Goal: Find specific page/section

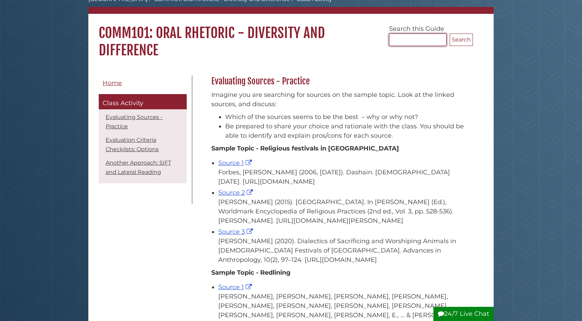
scroll to position [20, 0]
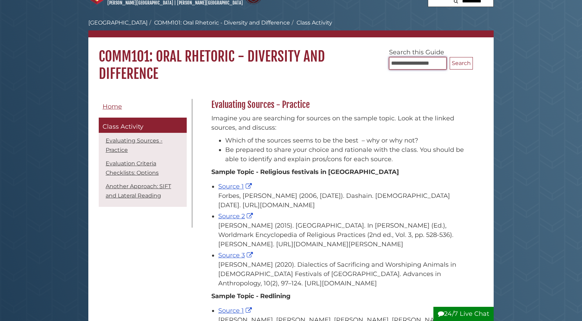
type input "**********"
click at [449, 57] on button "Search" at bounding box center [460, 63] width 23 height 12
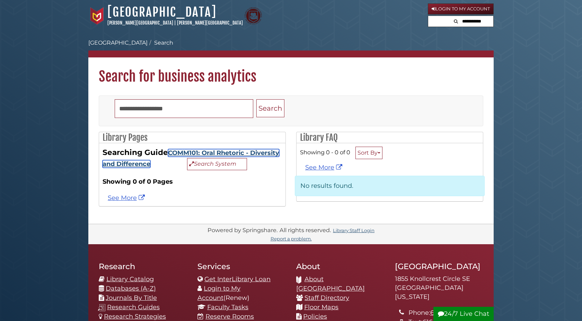
click at [196, 154] on link "COMM101: Oral Rhetoric - Diversity and Difference" at bounding box center [190, 158] width 177 height 19
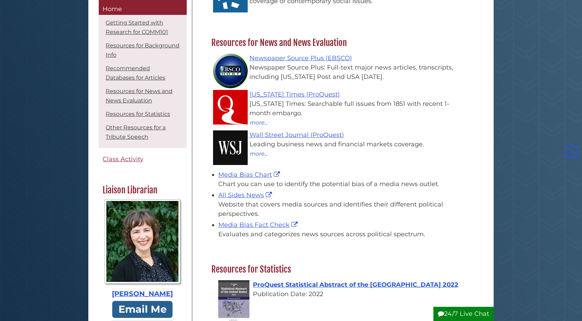
scroll to position [593, 0]
drag, startPoint x: 250, startPoint y: 143, endPoint x: 250, endPoint y: 150, distance: 7.3
click at [250, 150] on li "Wall Street Journal (ProQuest) Leading business news and financial markets cove…" at bounding box center [343, 147] width 251 height 36
